Goal: Task Accomplishment & Management: Use online tool/utility

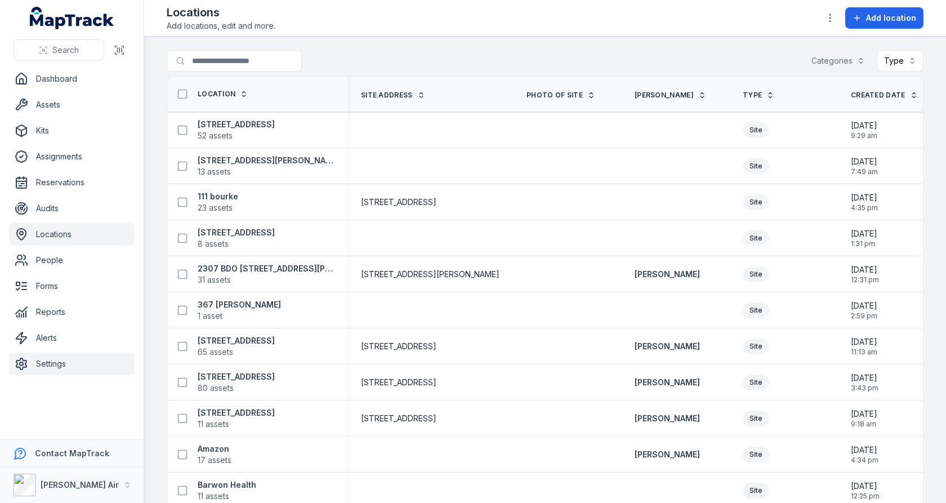
click at [38, 355] on link "Settings" at bounding box center [72, 364] width 126 height 23
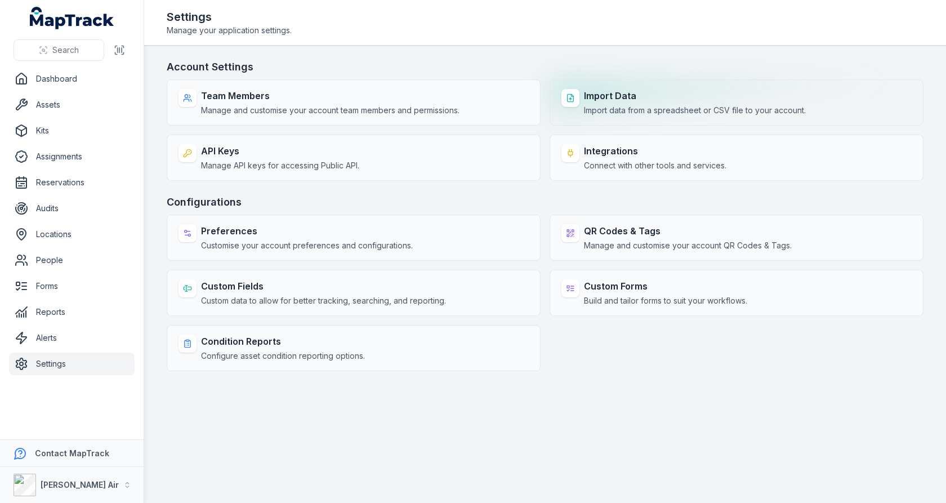
click at [612, 108] on span "Import data from a spreadsheet or CSV file to your account." at bounding box center [695, 110] width 222 height 11
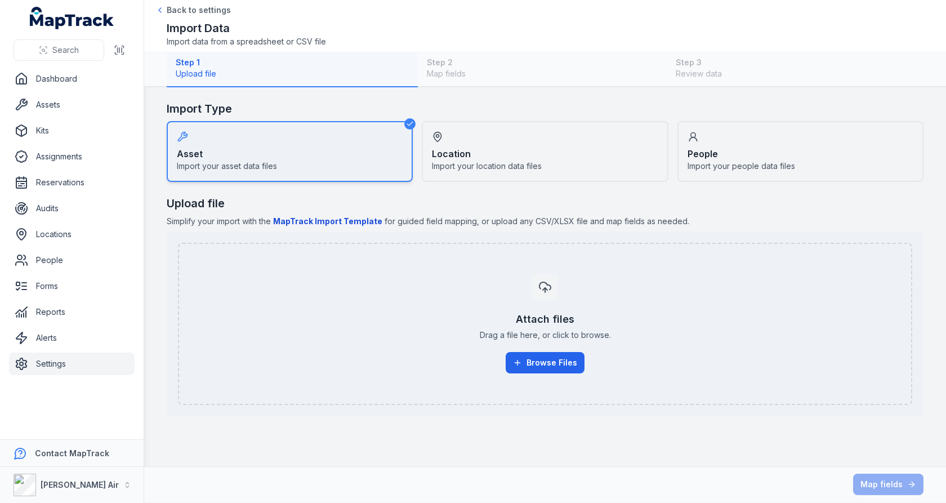
click at [513, 164] on span "Import your location data files" at bounding box center [487, 166] width 110 height 11
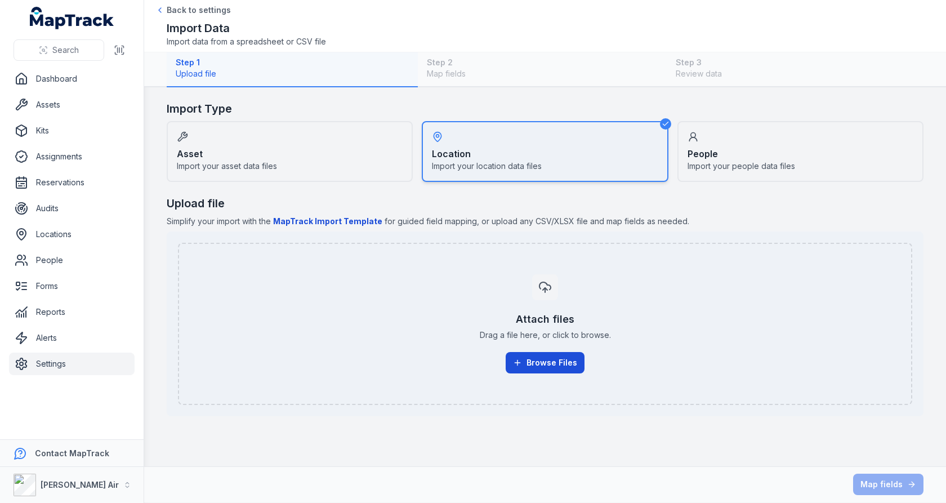
click at [528, 354] on button "Browse Files" at bounding box center [545, 362] width 79 height 21
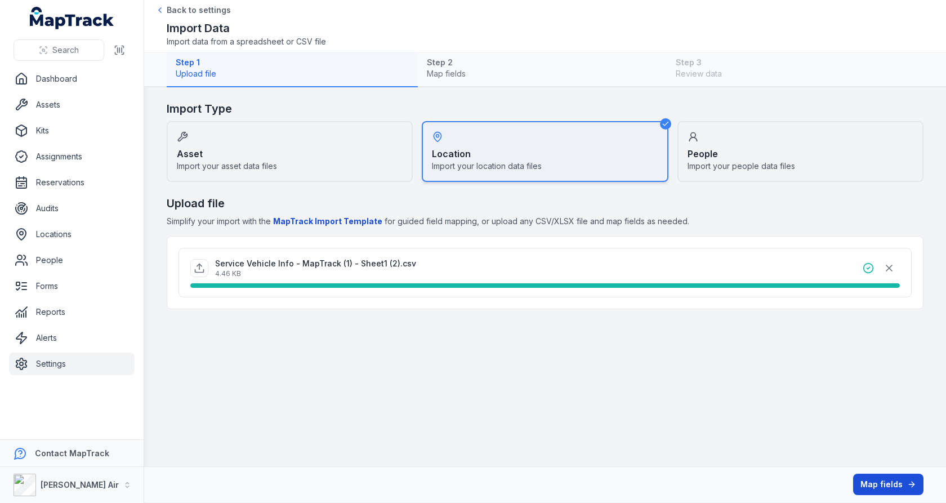
click at [893, 484] on button "Map fields" at bounding box center [888, 484] width 70 height 21
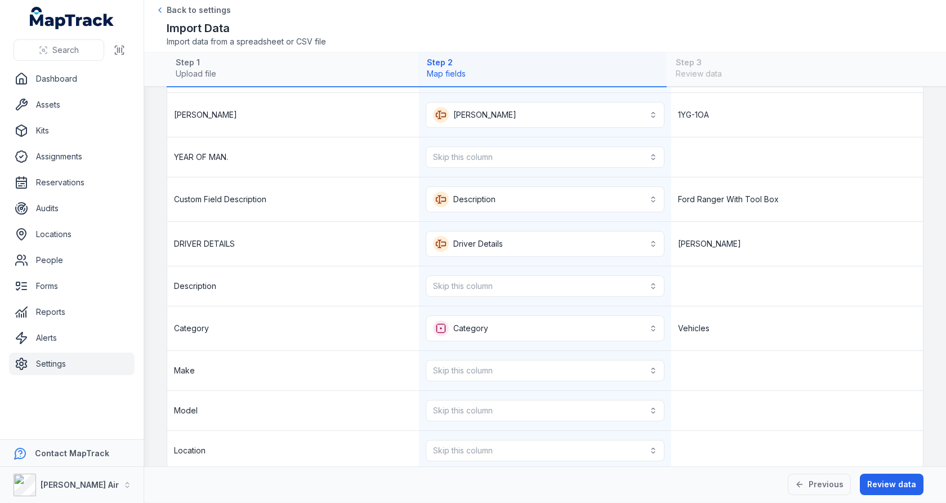
scroll to position [128, 0]
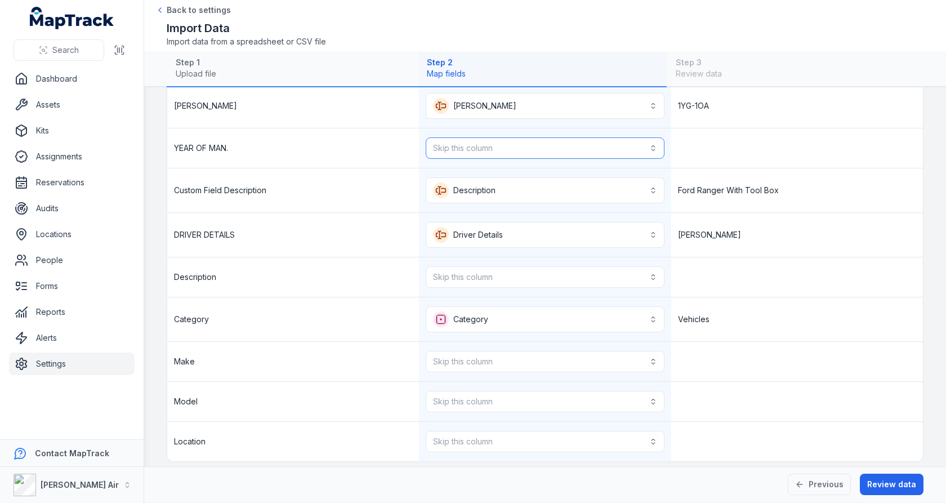
click at [631, 146] on button "Skip this column" at bounding box center [545, 147] width 238 height 21
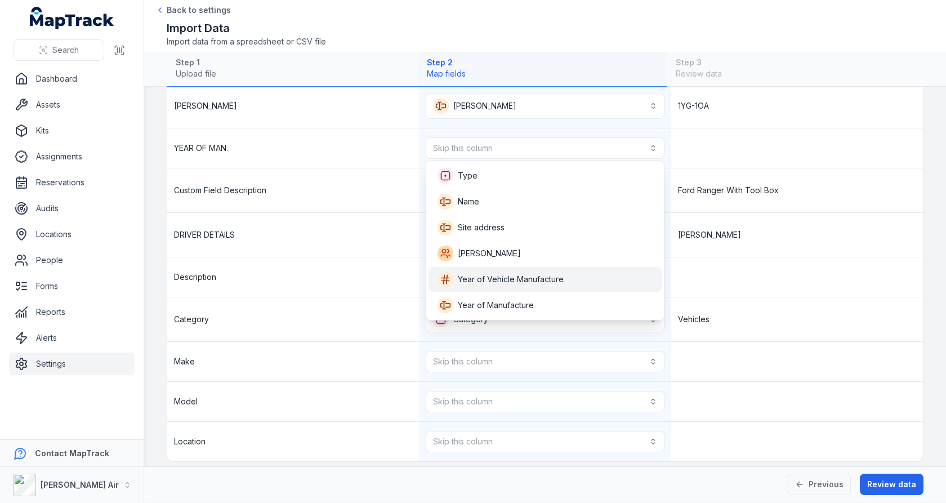
click at [571, 272] on div "Year of Vehicle Manufacture" at bounding box center [545, 279] width 215 height 16
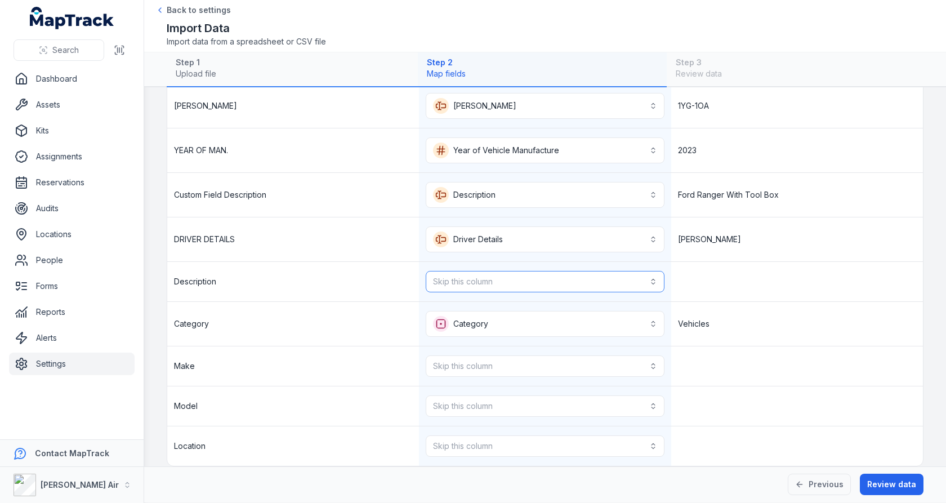
click at [571, 274] on button "Skip this column" at bounding box center [545, 281] width 238 height 21
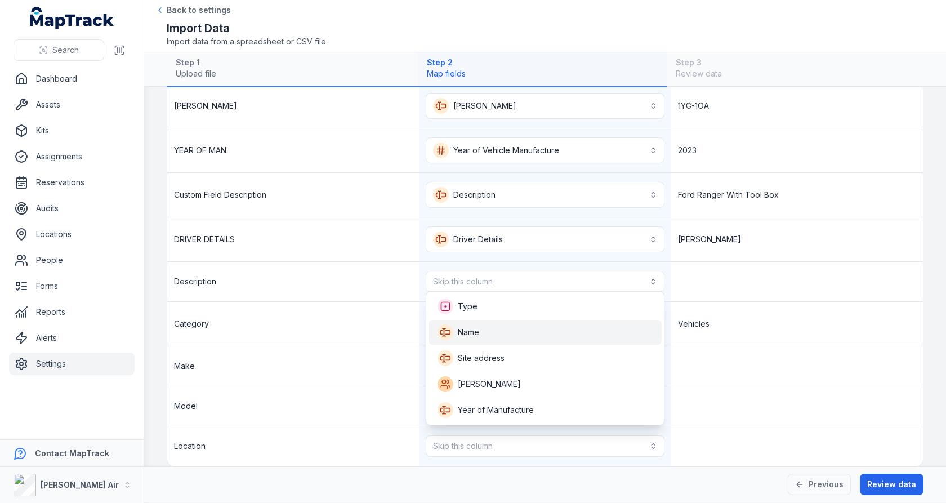
click at [561, 335] on div "Name" at bounding box center [545, 332] width 215 height 16
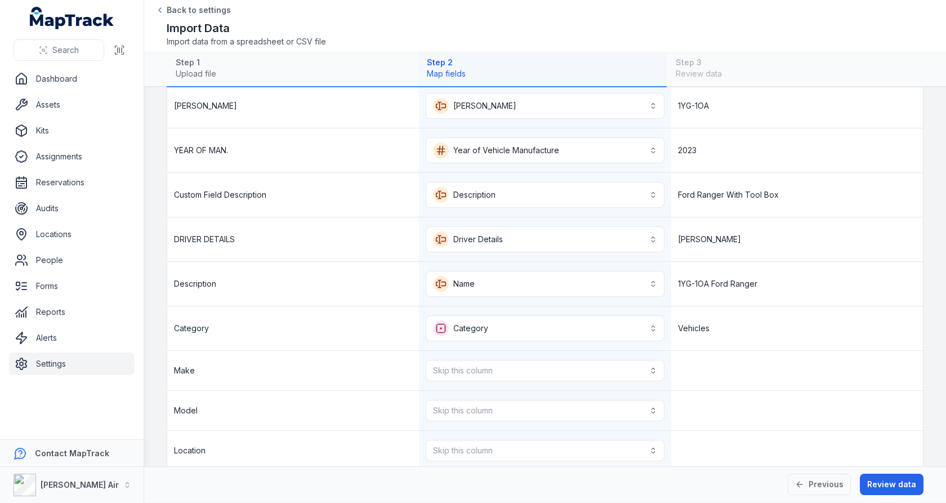
click at [727, 262] on div "1YG-1OA Ford Ranger" at bounding box center [797, 284] width 252 height 44
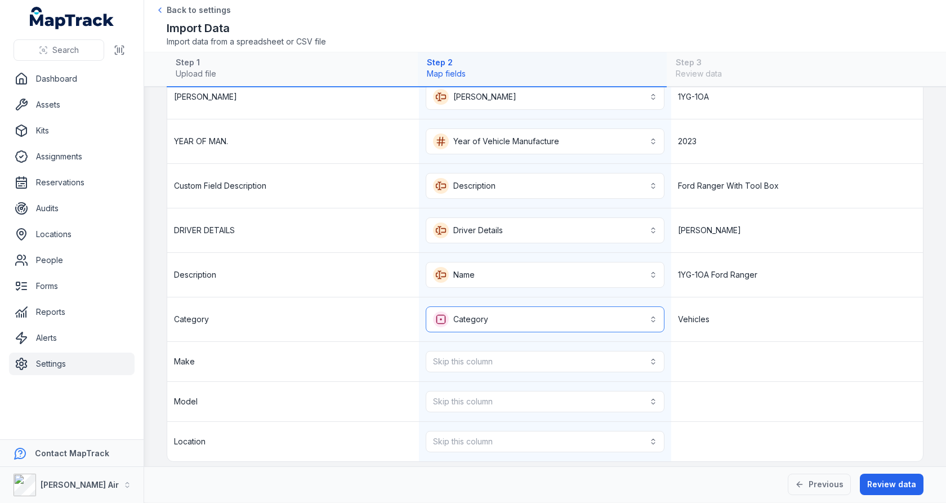
click at [618, 317] on button "Category ********" at bounding box center [545, 319] width 238 height 26
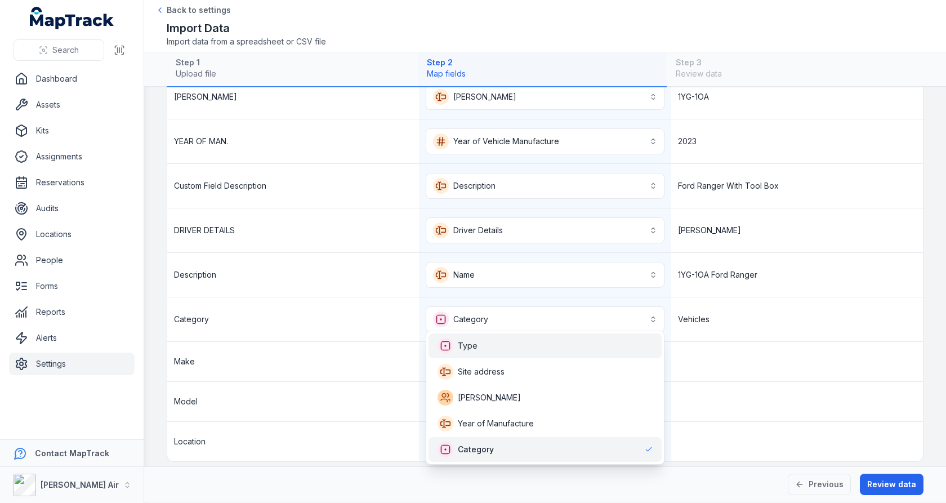
click at [602, 341] on div "Type" at bounding box center [545, 346] width 215 height 16
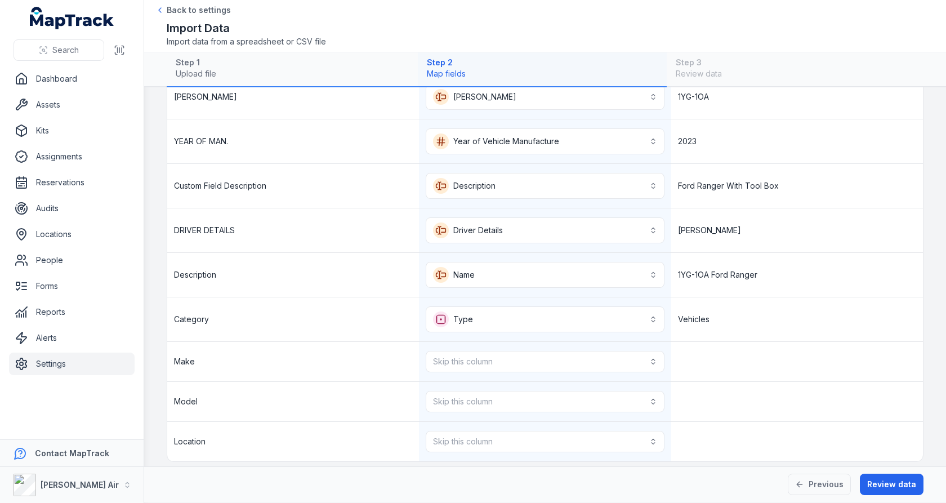
click at [796, 473] on div "Previous Review data" at bounding box center [545, 484] width 802 height 36
click at [803, 480] on icon at bounding box center [799, 484] width 9 height 9
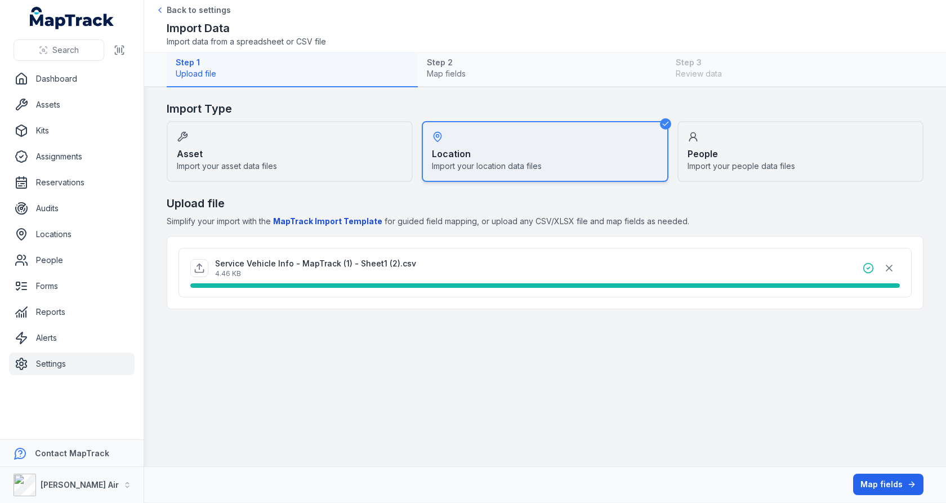
scroll to position [0, 0]
click at [892, 258] on button "button" at bounding box center [889, 267] width 21 height 21
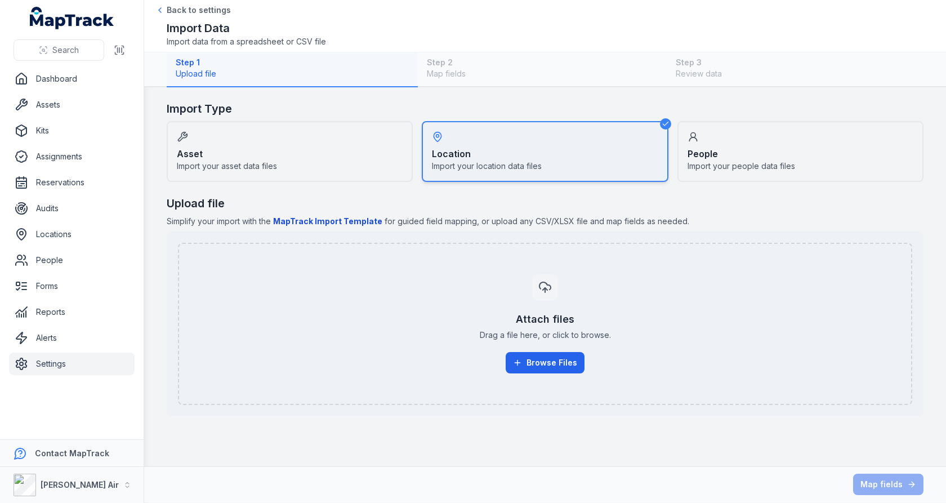
click at [550, 348] on div "Attach files Drag a file here, or click to browse. Browse Files" at bounding box center [545, 323] width 710 height 117
click at [573, 364] on button "Browse Files" at bounding box center [545, 362] width 79 height 21
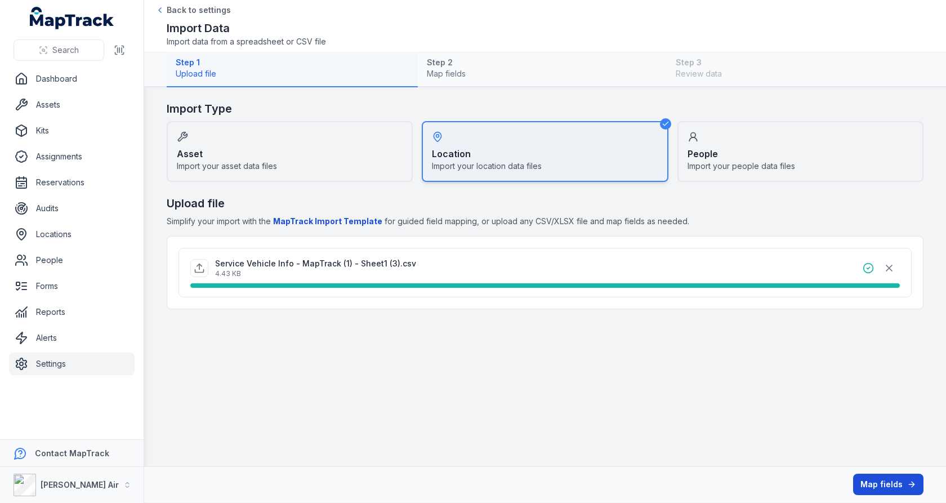
click at [870, 475] on button "Map fields" at bounding box center [888, 484] width 70 height 21
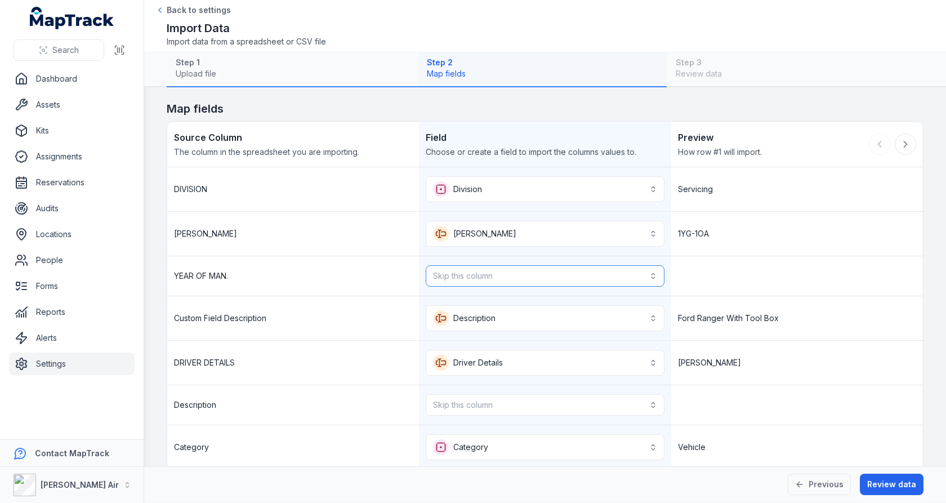
click at [618, 273] on button "Skip this column" at bounding box center [545, 275] width 238 height 21
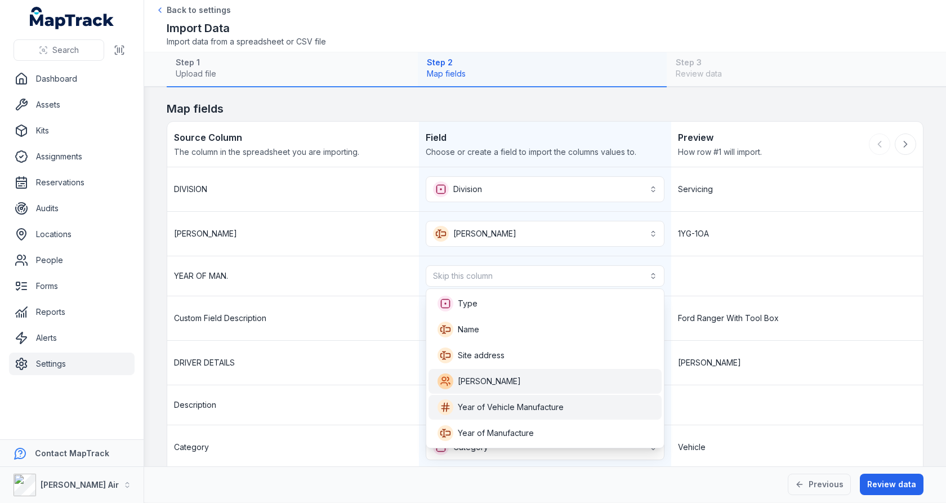
click at [542, 404] on span "Year of Vehicle Manufacture" at bounding box center [511, 407] width 106 height 11
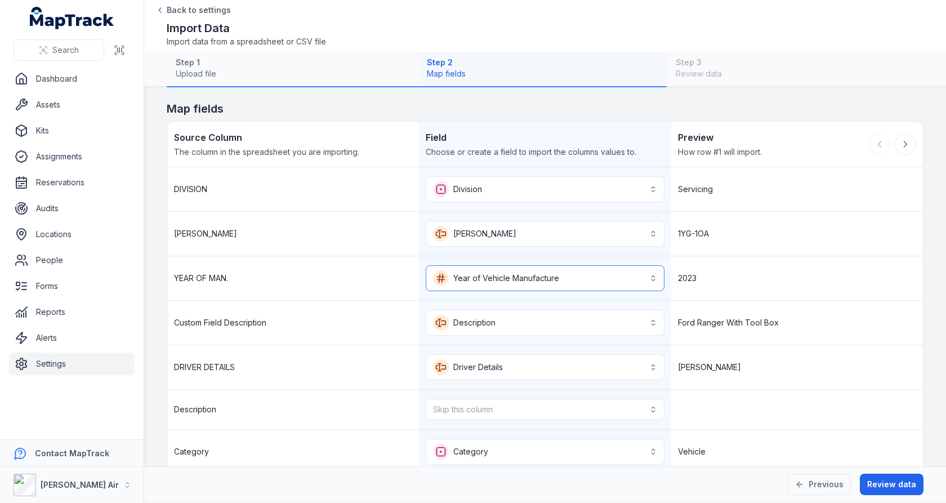
scroll to position [132, 0]
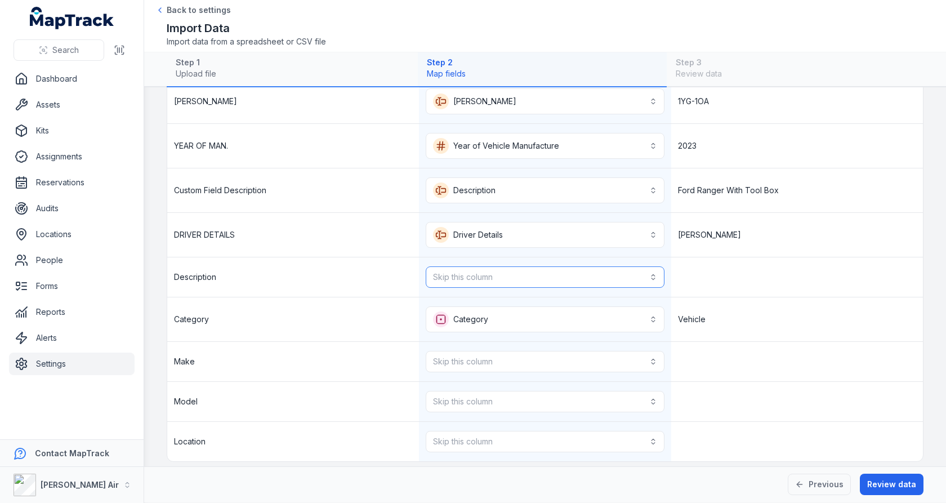
click at [573, 269] on button "Skip this column" at bounding box center [545, 276] width 238 height 21
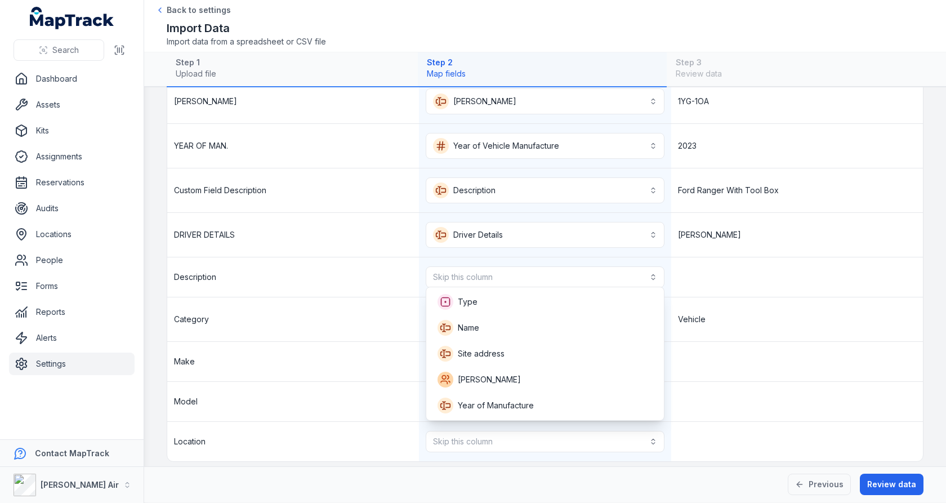
click at [737, 269] on div "Description Skip this column" at bounding box center [545, 277] width 756 height 40
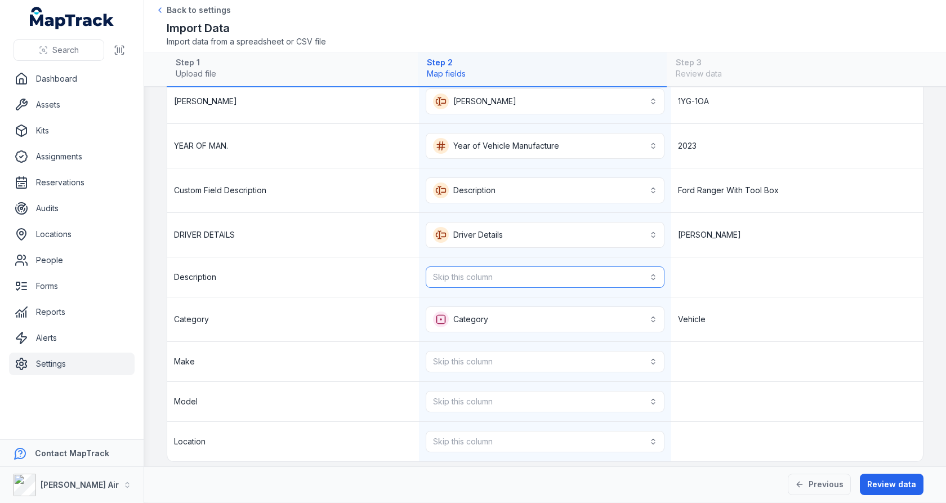
click at [635, 279] on button "Skip this column" at bounding box center [545, 276] width 238 height 21
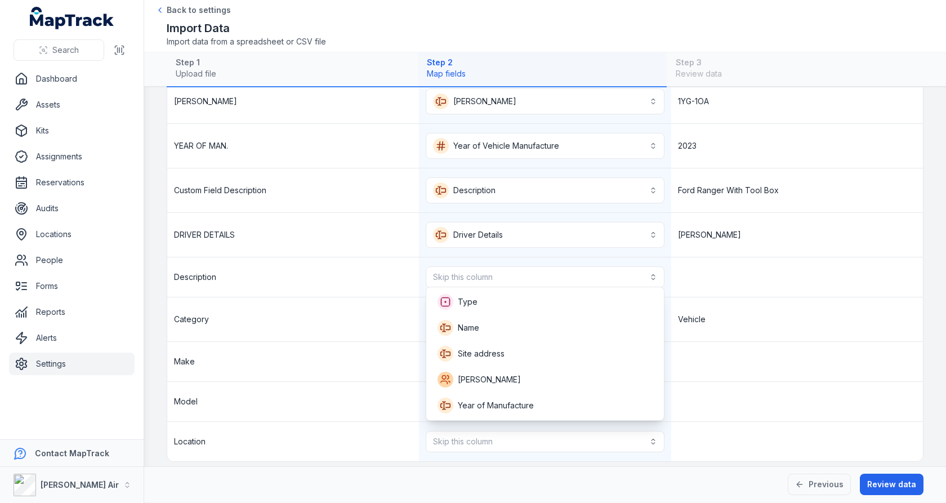
click at [715, 266] on div "Description Skip this column" at bounding box center [545, 277] width 756 height 40
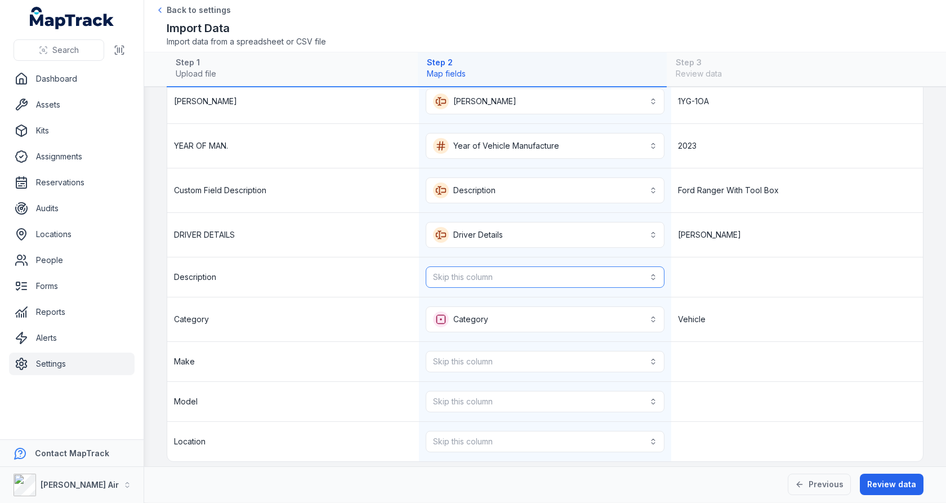
scroll to position [122, 0]
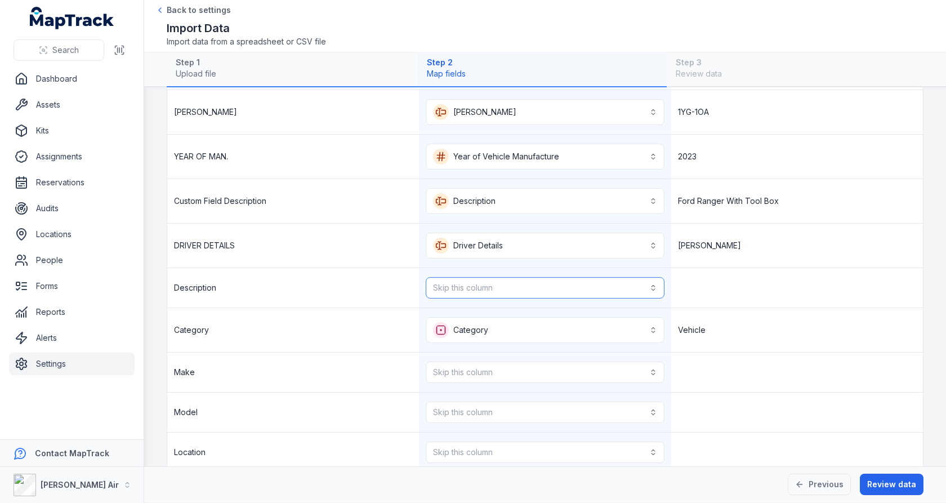
click at [600, 277] on button "Skip this column" at bounding box center [545, 287] width 238 height 21
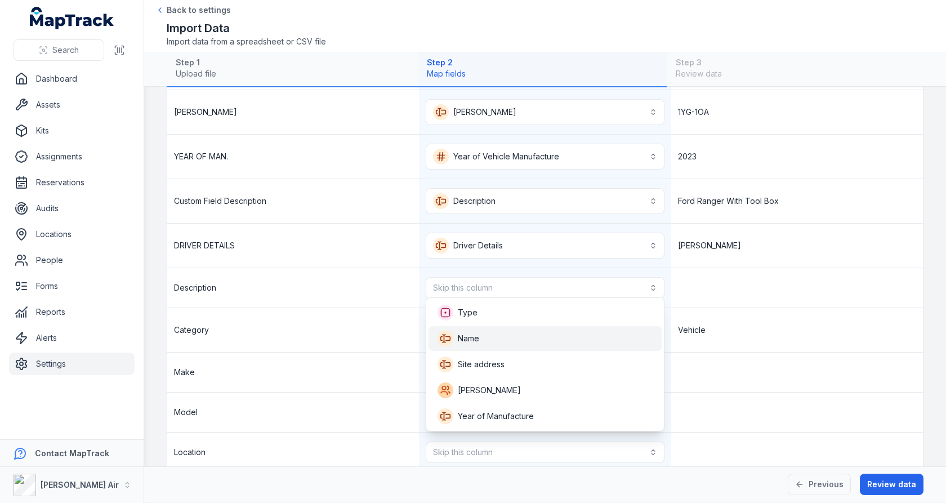
click at [590, 332] on div "Name" at bounding box center [545, 339] width 215 height 16
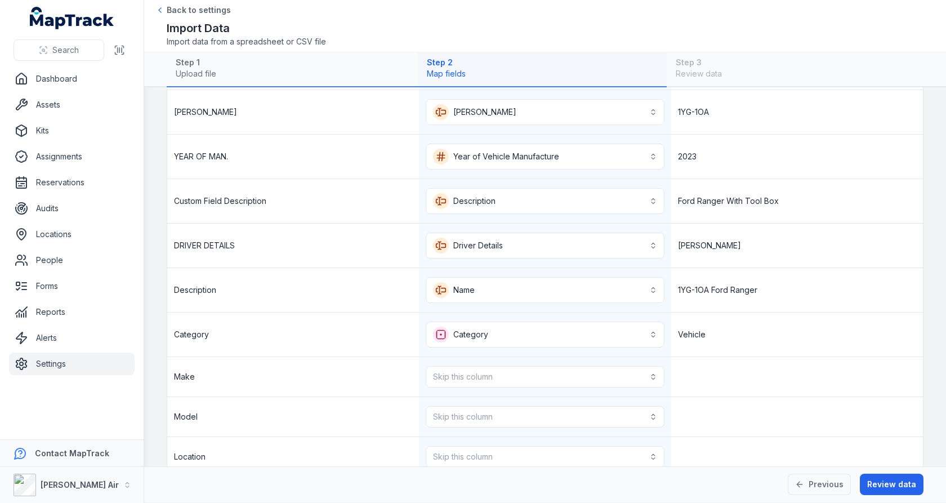
click at [721, 290] on div "1YG-1OA Ford Ranger" at bounding box center [797, 290] width 252 height 44
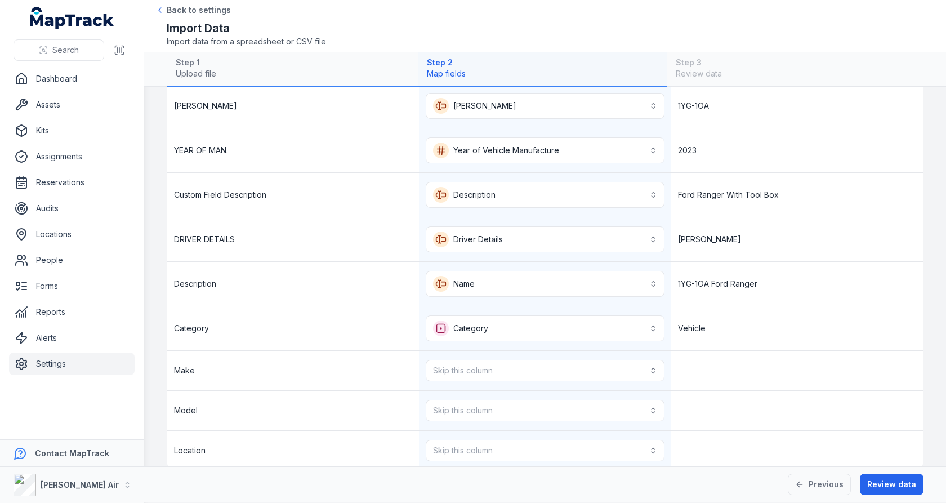
scroll to position [137, 0]
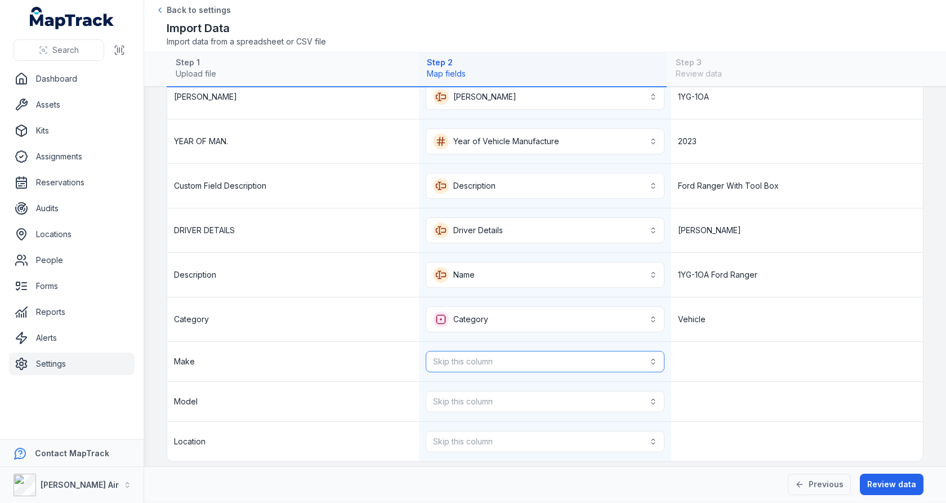
click at [634, 357] on button "Skip this column" at bounding box center [545, 361] width 238 height 21
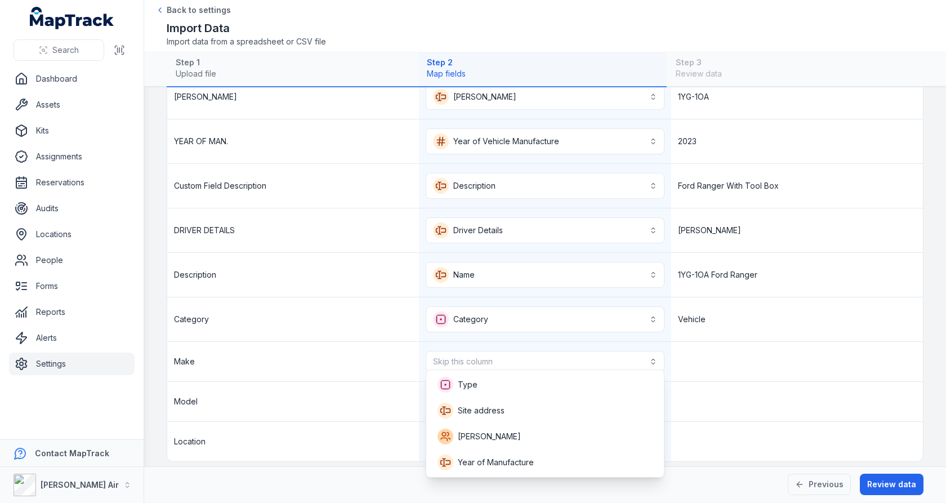
click at [703, 350] on div "Make Skip this column" at bounding box center [545, 362] width 756 height 40
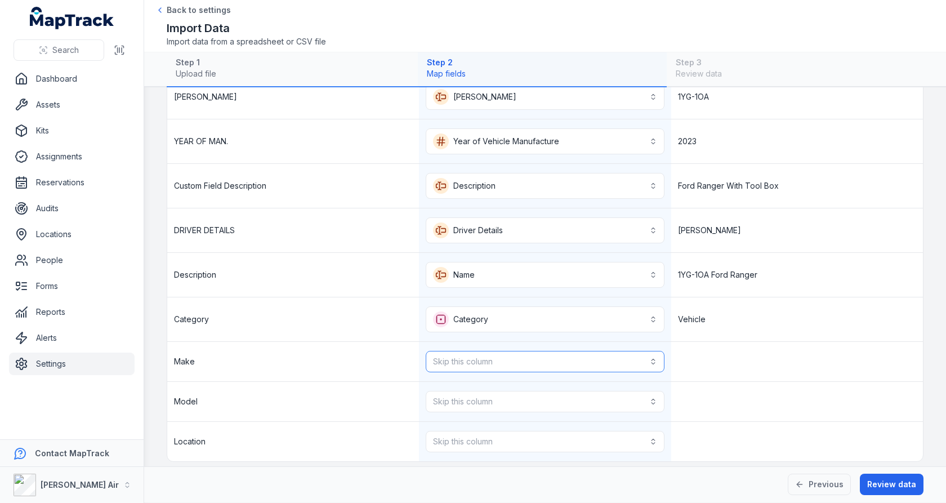
click at [633, 351] on button "Skip this column" at bounding box center [545, 361] width 238 height 21
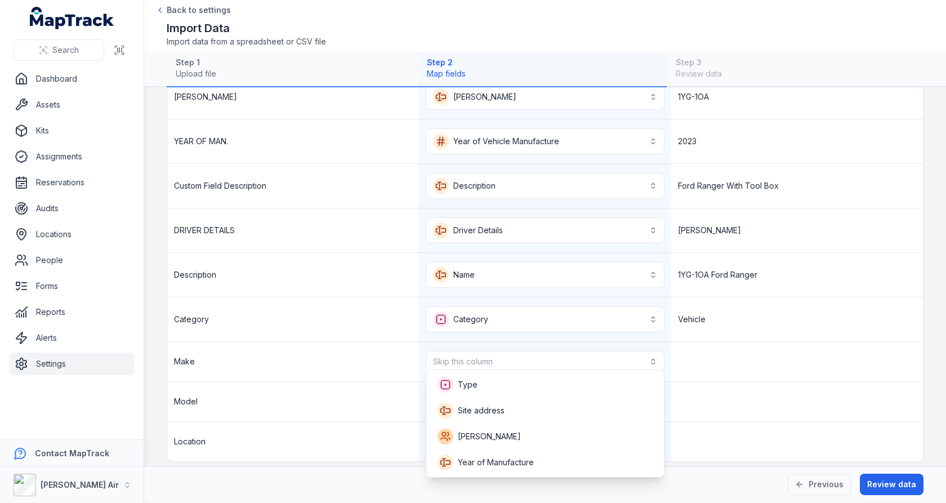
click at [726, 345] on div "Make Skip this column" at bounding box center [545, 362] width 756 height 40
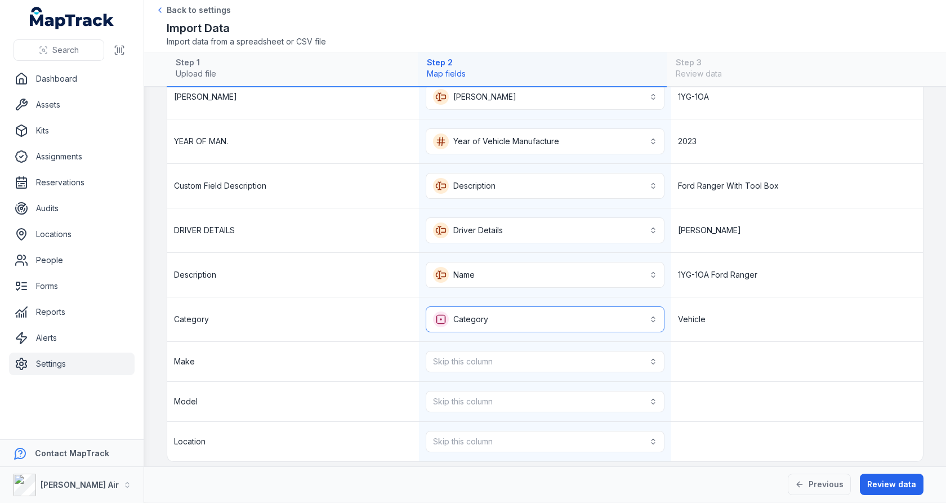
click at [630, 323] on button "Category ********" at bounding box center [545, 319] width 238 height 26
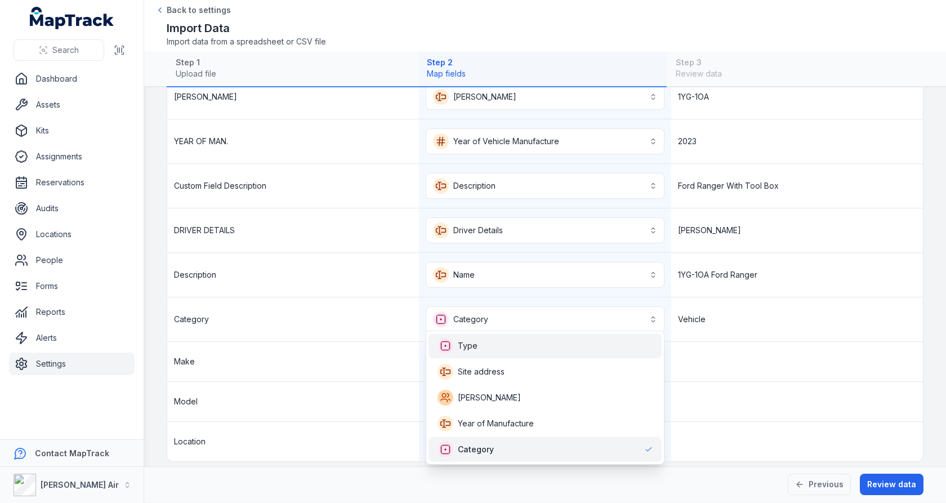
click at [618, 339] on div "Type" at bounding box center [545, 346] width 215 height 16
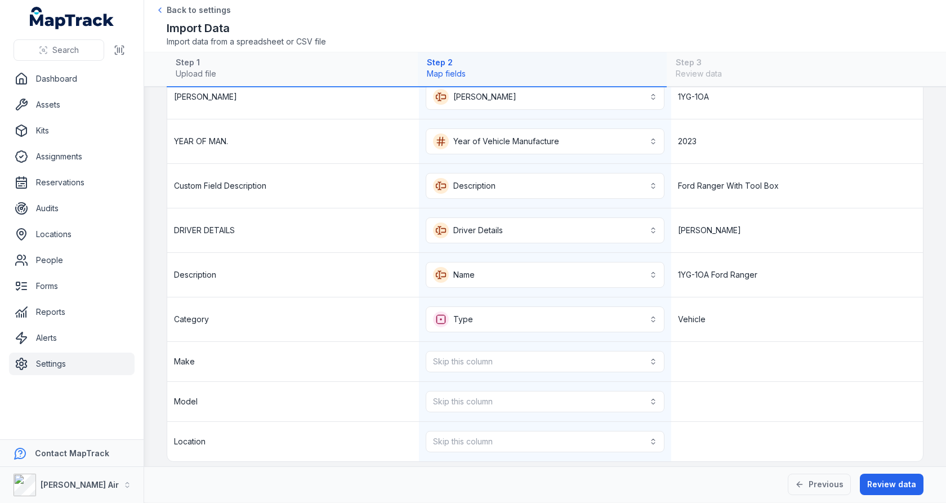
click at [732, 342] on div at bounding box center [797, 361] width 252 height 39
click at [623, 354] on button "Skip this column" at bounding box center [545, 361] width 238 height 21
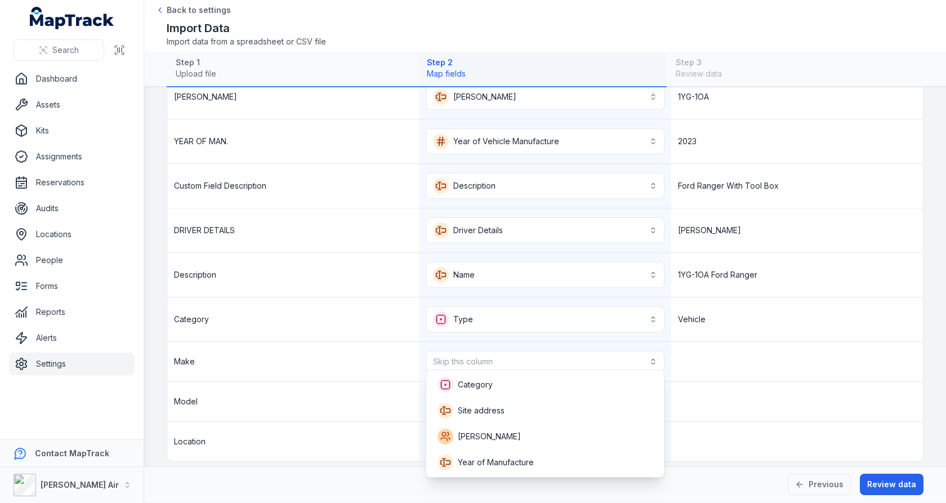
click at [746, 349] on div "Make Skip this column" at bounding box center [545, 362] width 756 height 40
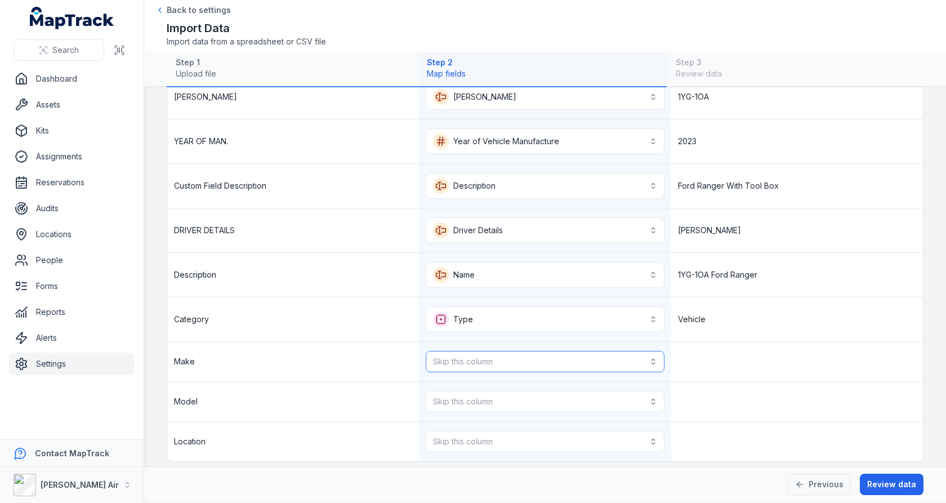
click at [650, 362] on button "Skip this column" at bounding box center [545, 361] width 238 height 21
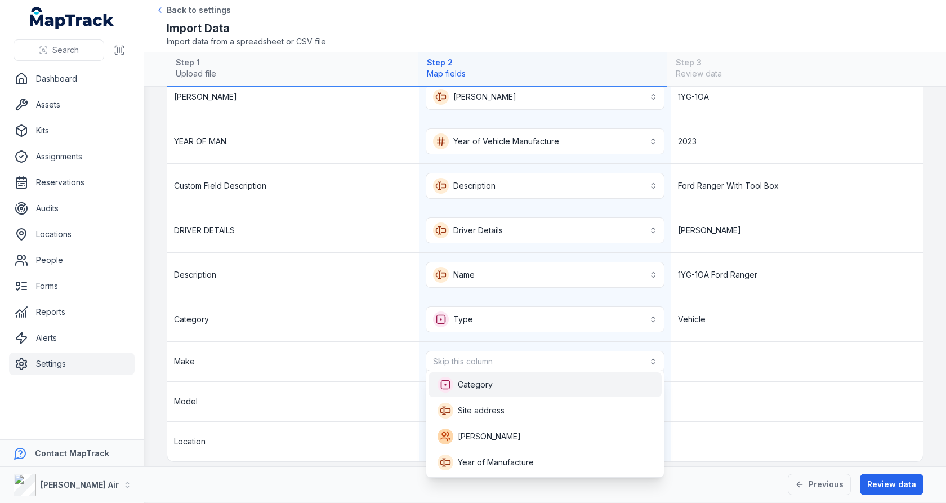
click at [630, 378] on div "Category" at bounding box center [545, 385] width 215 height 16
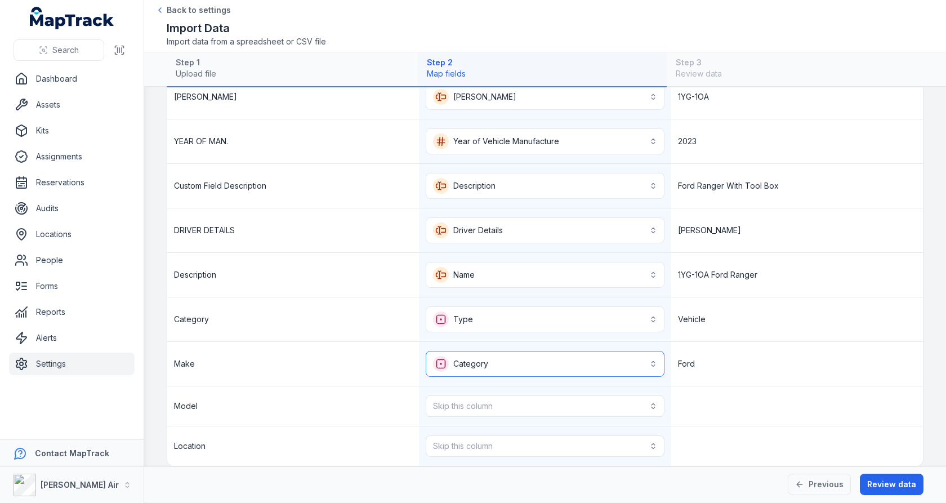
click at [638, 357] on button "Category ********" at bounding box center [545, 364] width 238 height 26
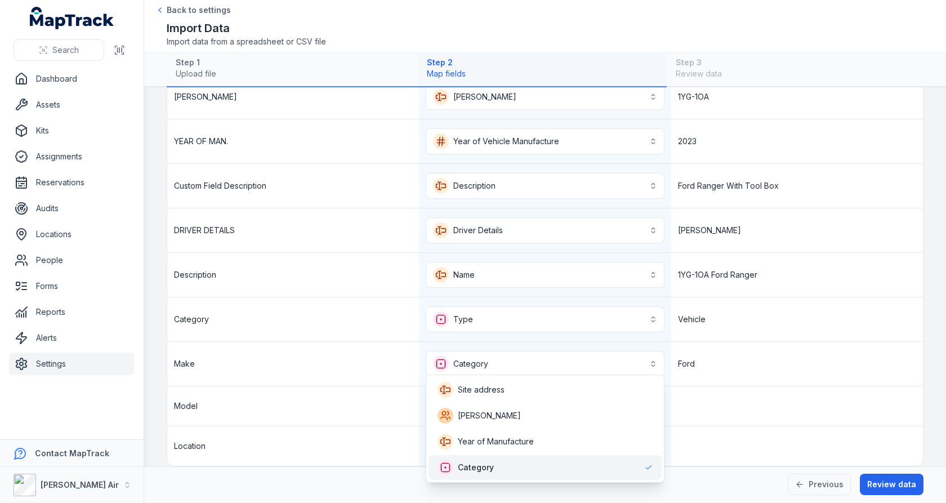
click at [719, 342] on div "Make Category ******** Ford" at bounding box center [545, 364] width 756 height 44
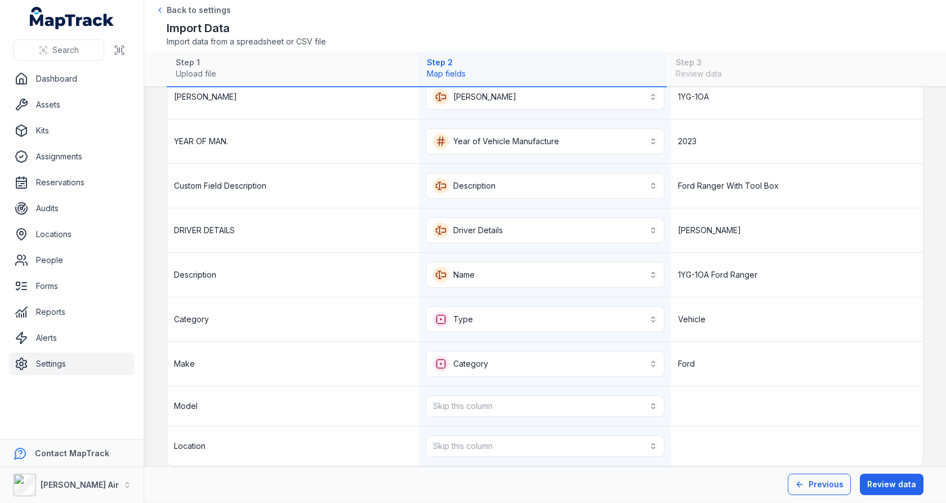
click at [810, 484] on button "Previous" at bounding box center [819, 484] width 63 height 21
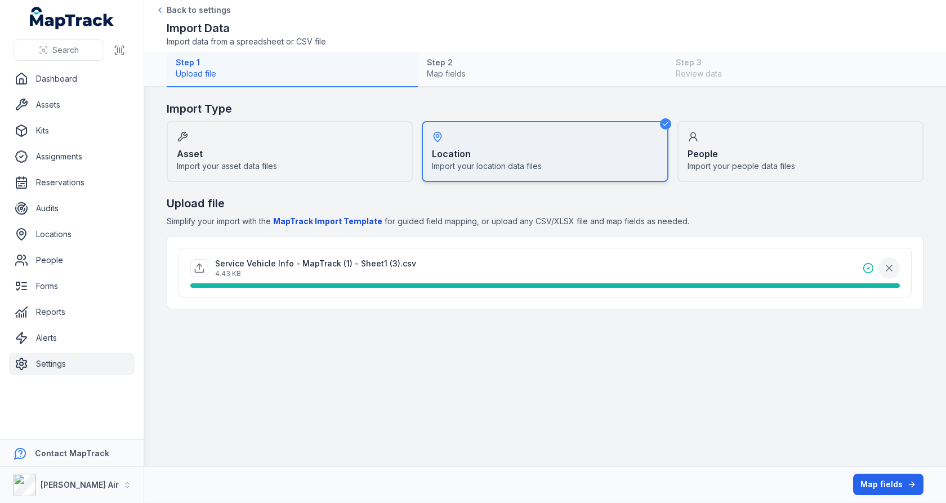
click at [885, 268] on icon "button" at bounding box center [889, 267] width 11 height 11
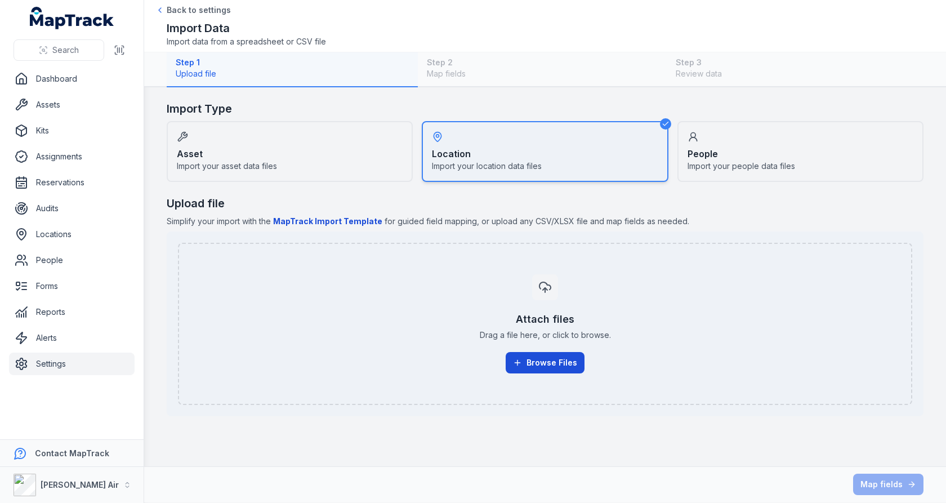
click at [538, 358] on button "Browse Files" at bounding box center [545, 362] width 79 height 21
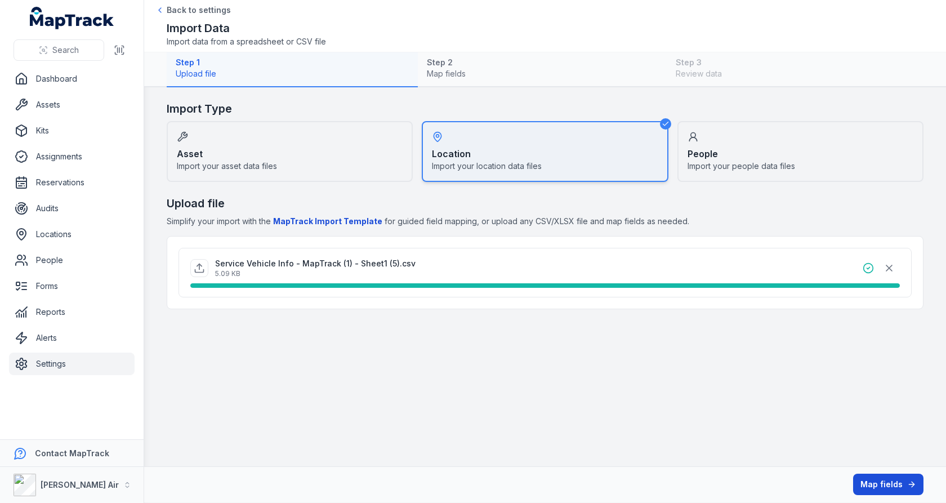
click at [878, 489] on button "Map fields" at bounding box center [888, 484] width 70 height 21
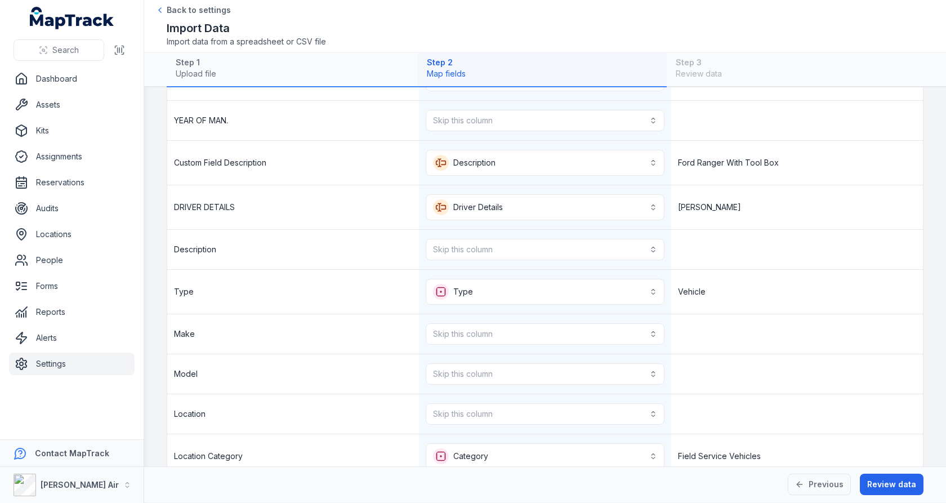
scroll to position [172, 0]
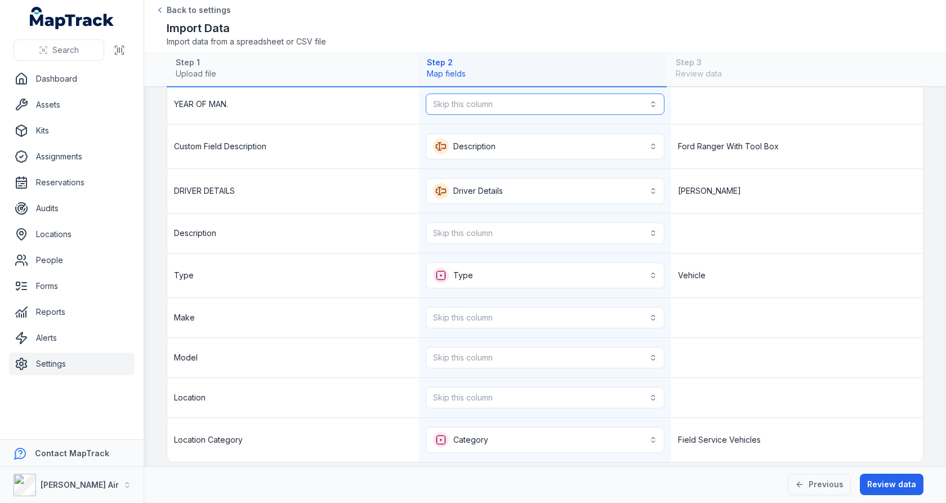
click at [612, 111] on button "Skip this column" at bounding box center [545, 103] width 238 height 21
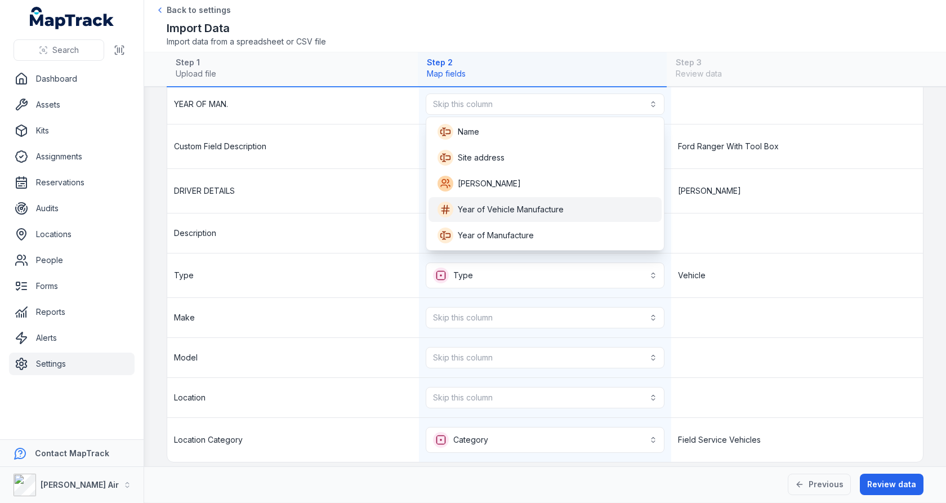
click at [572, 199] on div "Year of Vehicle Manufacture" at bounding box center [545, 209] width 233 height 25
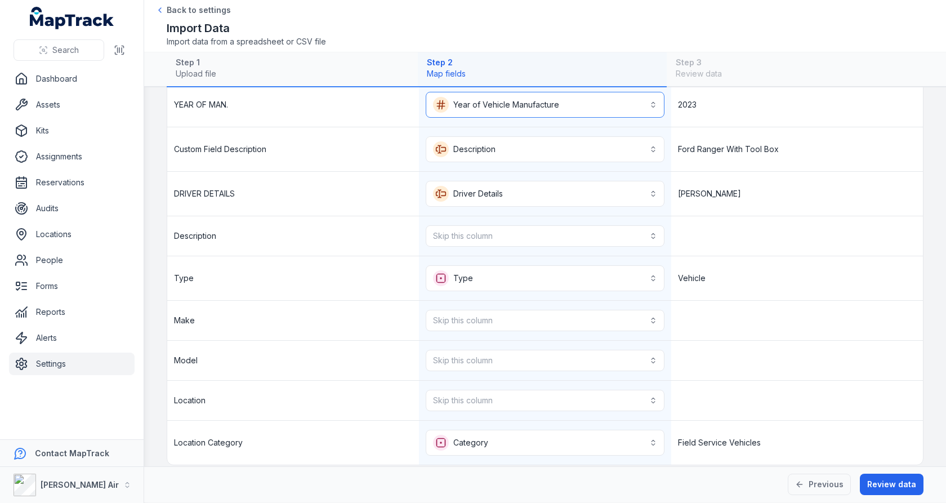
scroll to position [109, 0]
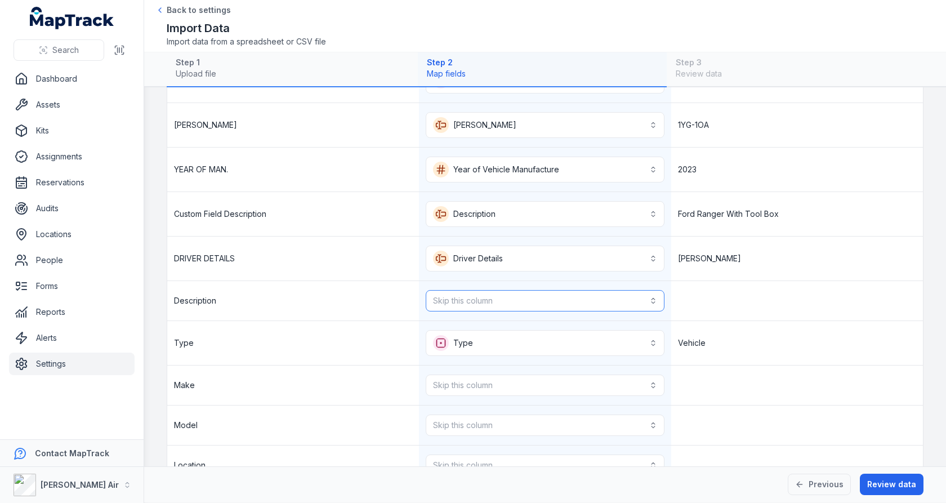
click at [645, 293] on button "Skip this column" at bounding box center [545, 300] width 238 height 21
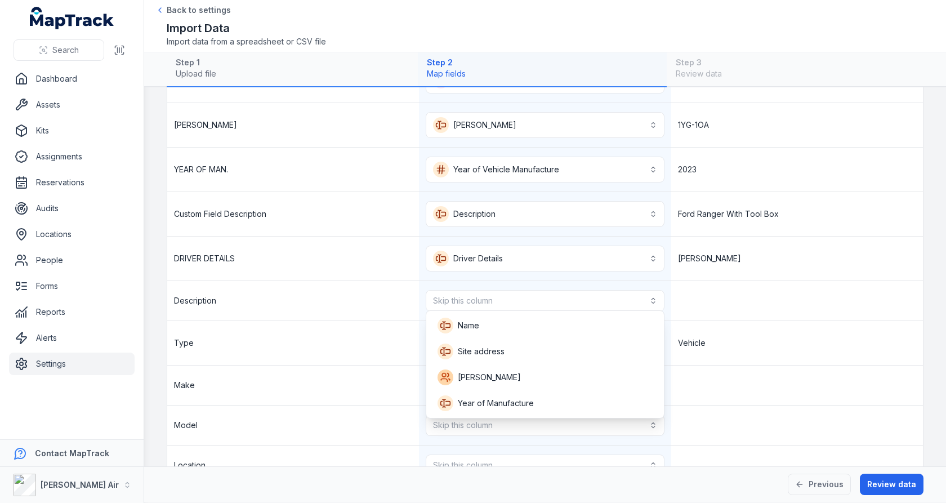
click at [729, 291] on div "Description Skip this column" at bounding box center [545, 301] width 756 height 40
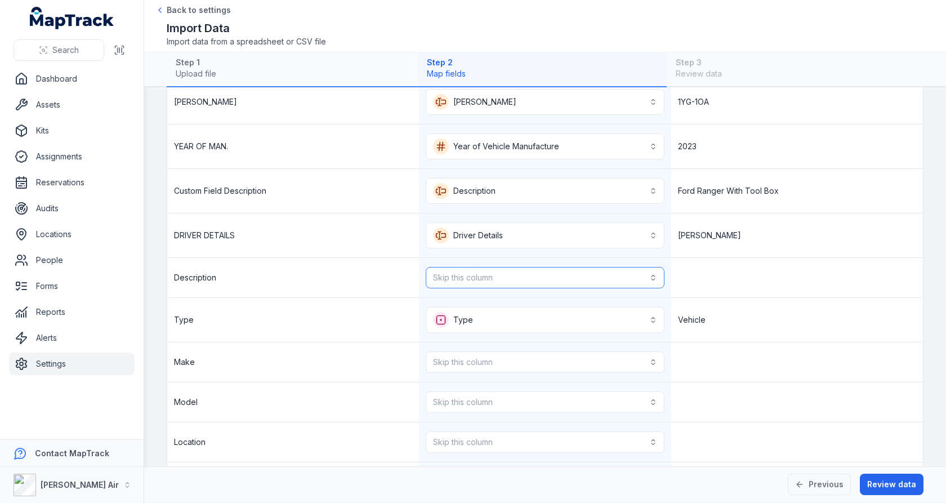
scroll to position [124, 0]
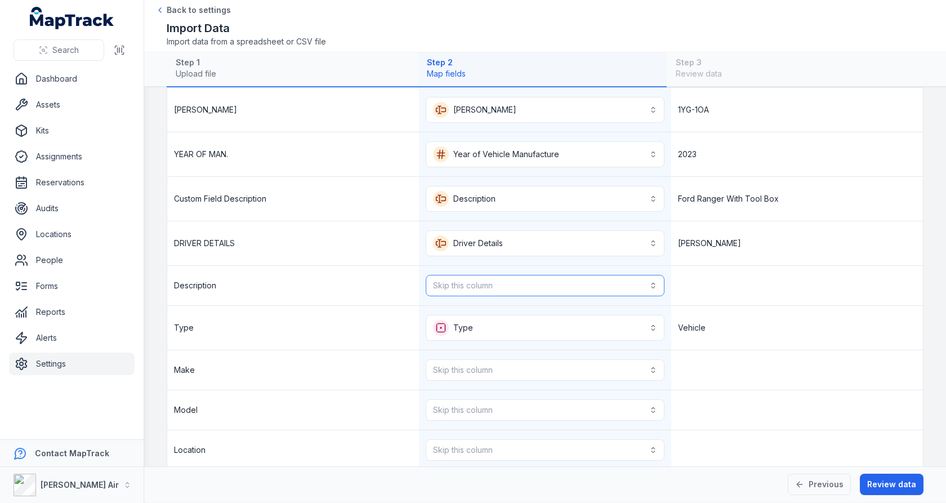
click at [562, 287] on button "Skip this column" at bounding box center [545, 285] width 238 height 21
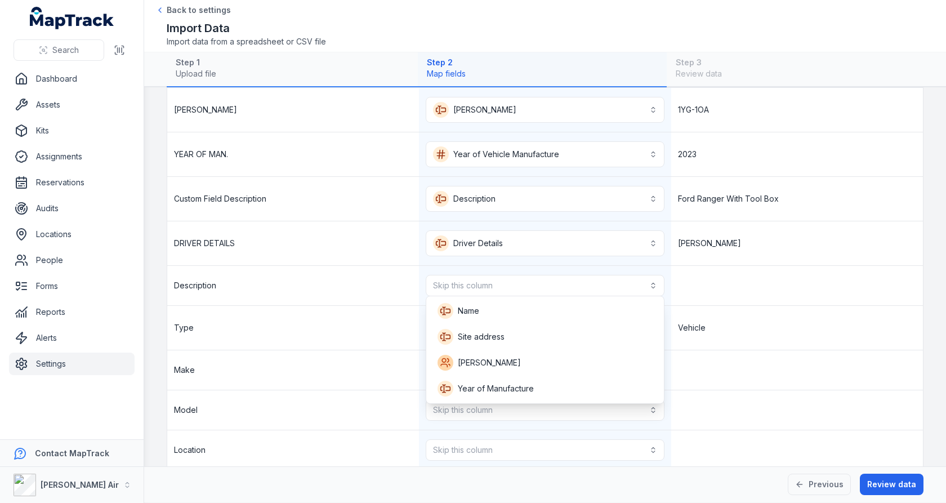
click at [710, 310] on div "**********" at bounding box center [545, 278] width 756 height 471
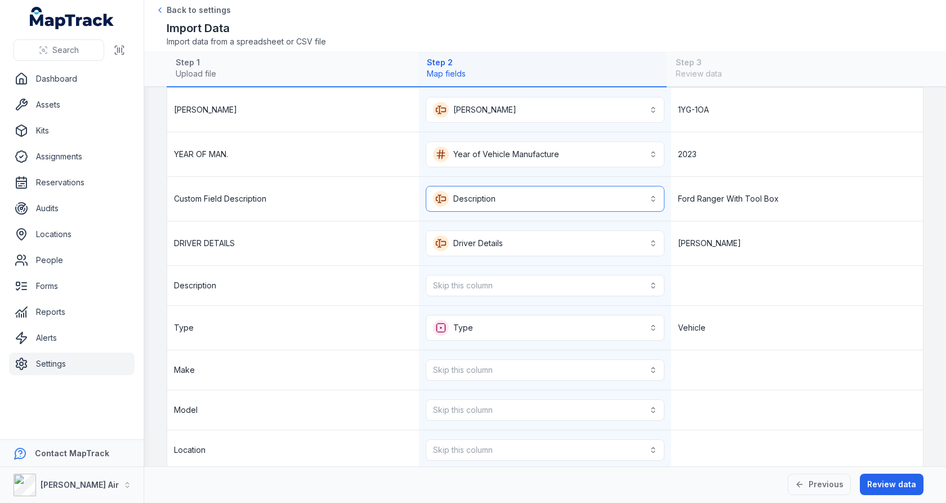
click at [598, 202] on button "**********" at bounding box center [545, 199] width 238 height 26
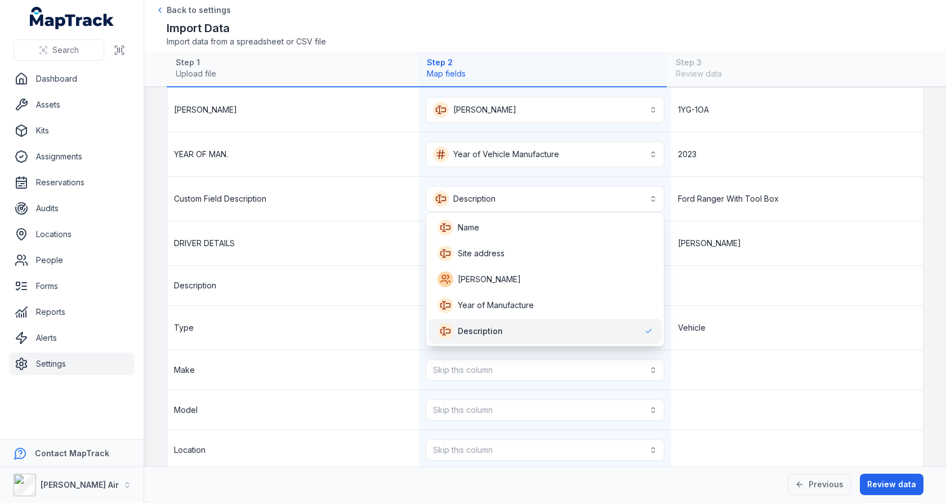
click at [738, 274] on div "**********" at bounding box center [545, 278] width 756 height 471
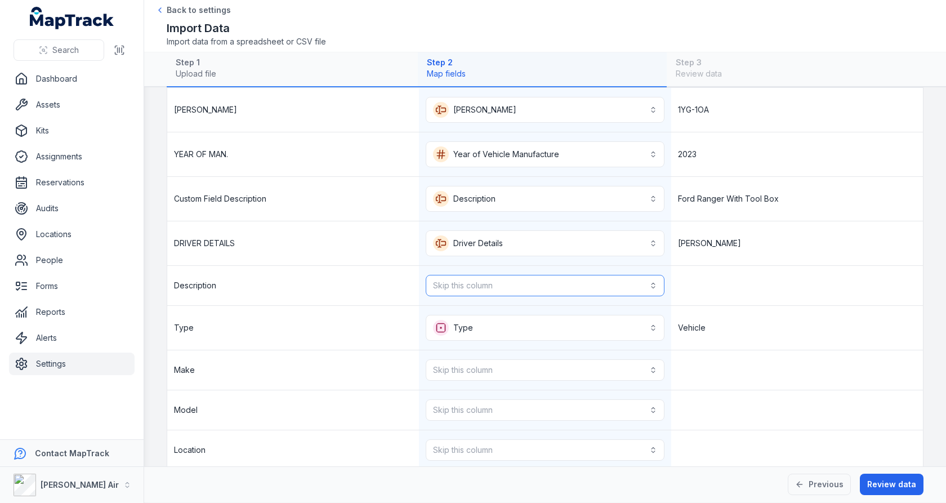
click at [597, 286] on button "Skip this column" at bounding box center [545, 285] width 238 height 21
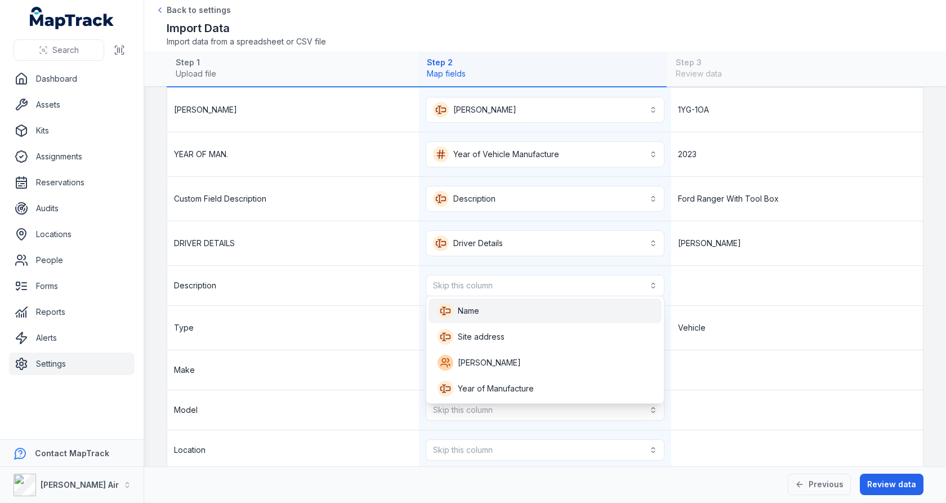
click at [581, 312] on div "Name" at bounding box center [545, 311] width 215 height 16
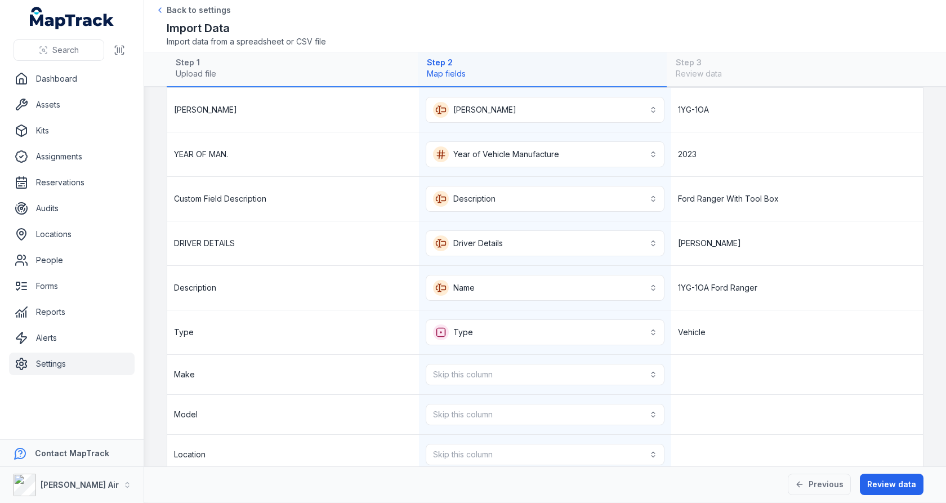
click at [733, 312] on div "Vehicle" at bounding box center [797, 332] width 252 height 44
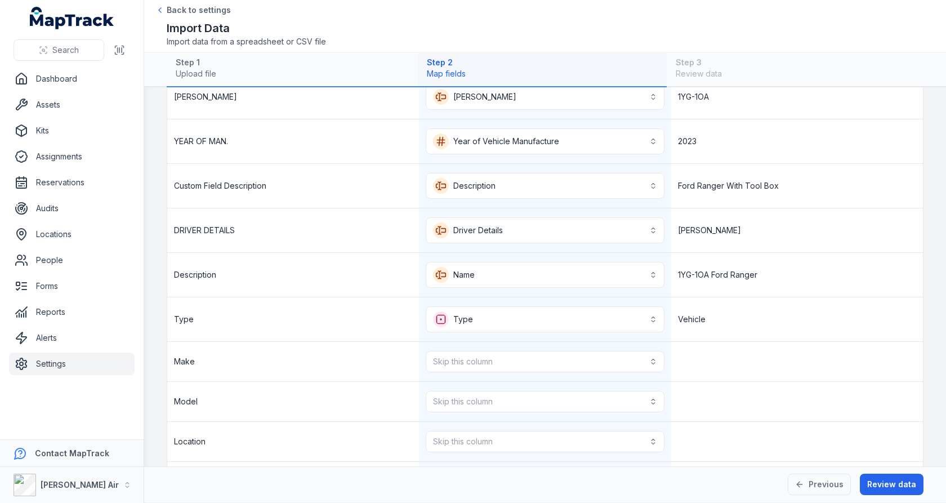
scroll to position [181, 0]
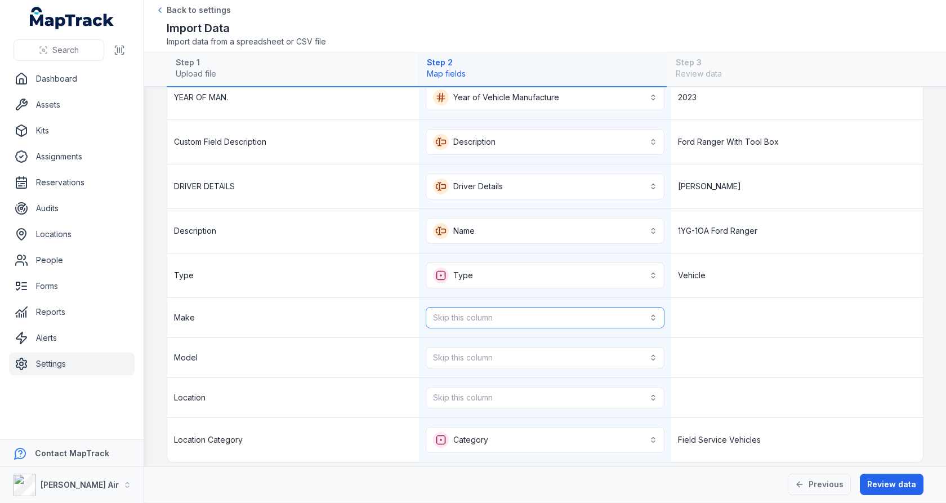
click at [623, 307] on button "Skip this column" at bounding box center [545, 317] width 238 height 21
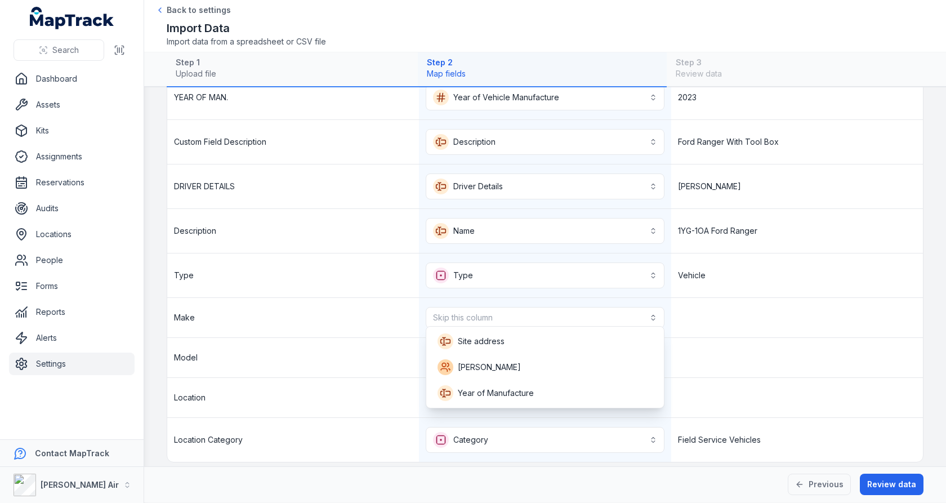
click at [724, 317] on div "Make Skip this column" at bounding box center [545, 318] width 756 height 40
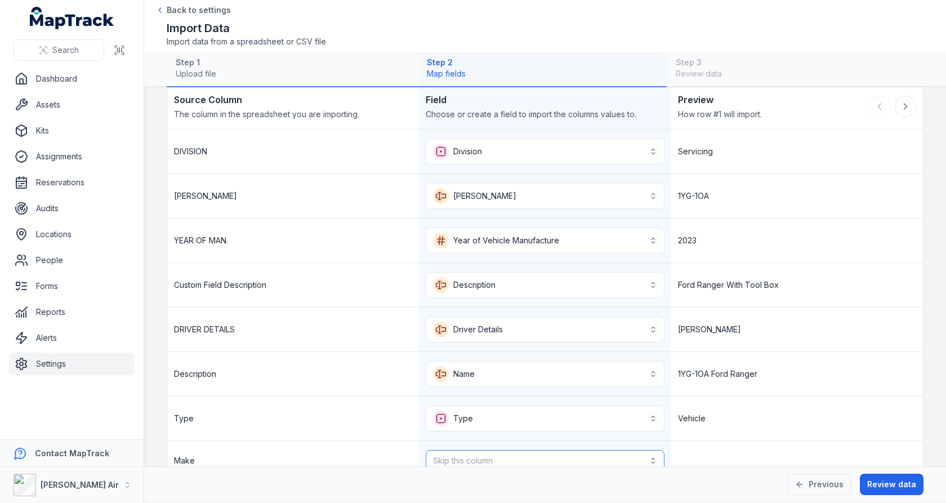
scroll to position [0, 0]
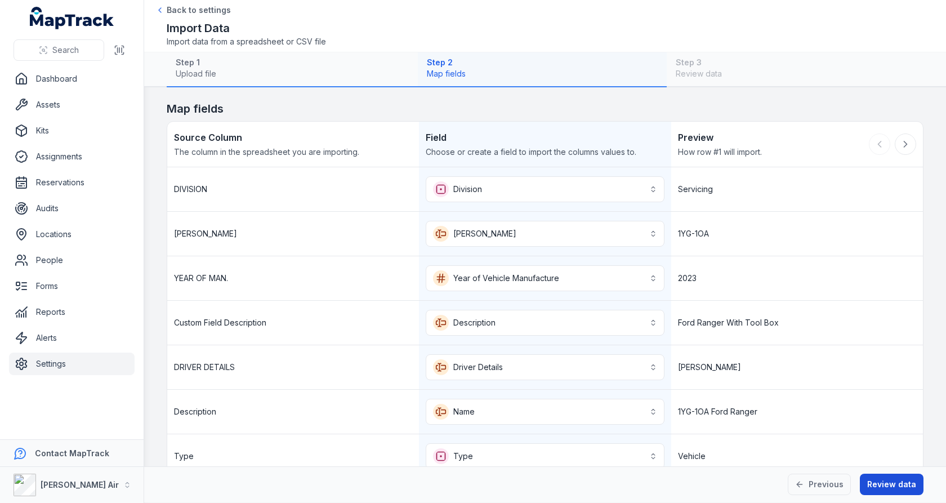
click at [885, 484] on button "Review data" at bounding box center [892, 484] width 64 height 21
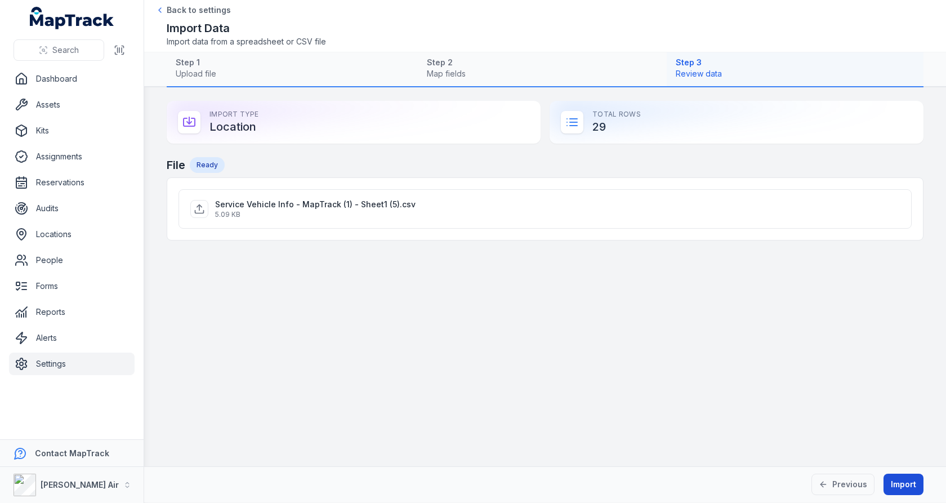
click at [893, 477] on button "Import" at bounding box center [904, 484] width 40 height 21
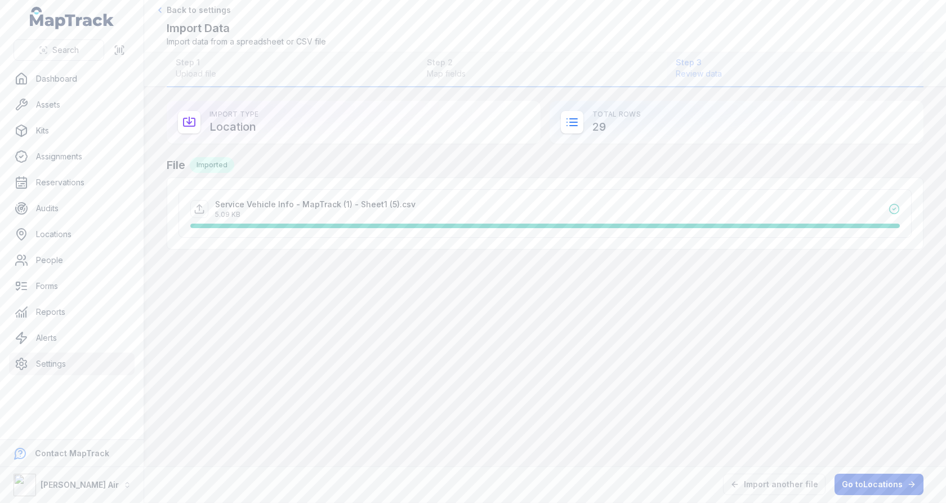
click at [859, 480] on link "Go to Locations" at bounding box center [879, 484] width 89 height 21
